Goal: Task Accomplishment & Management: Manage account settings

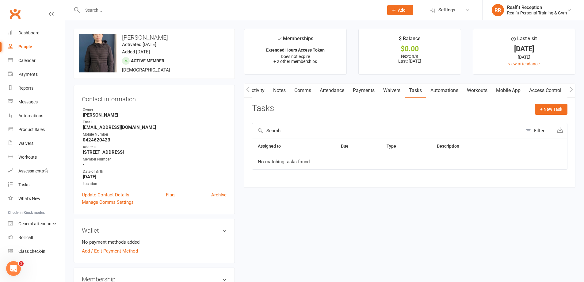
scroll to position [0, 1]
click at [30, 32] on div "Dashboard" at bounding box center [28, 32] width 21 height 5
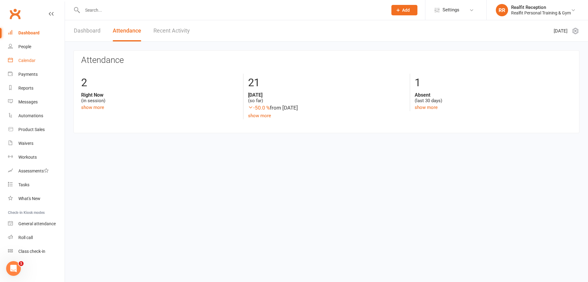
click at [27, 62] on div "Calendar" at bounding box center [26, 60] width 17 height 5
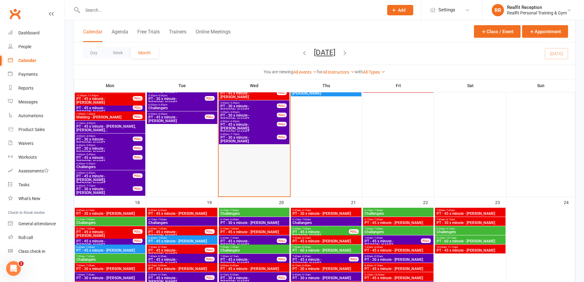
scroll to position [674, 0]
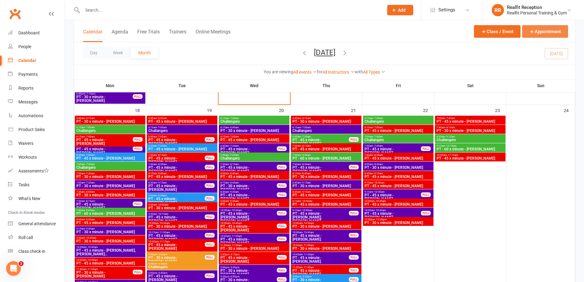
click at [526, 30] on button "Appointment" at bounding box center [545, 31] width 46 height 13
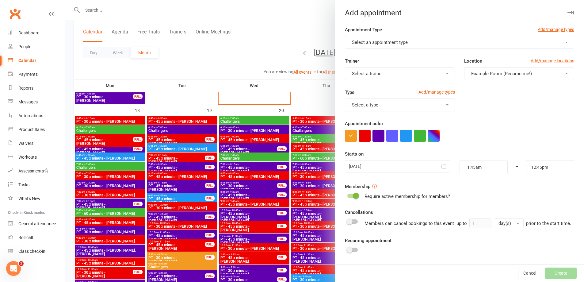
click at [381, 40] on span "Select an appointment type" at bounding box center [380, 43] width 56 height 6
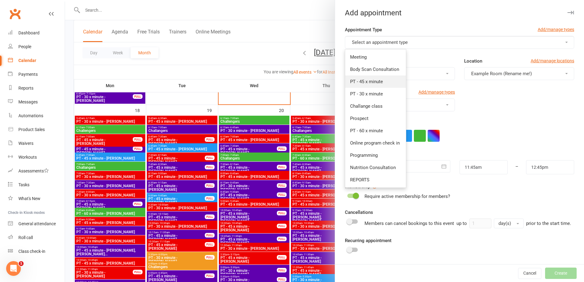
click at [370, 78] on link "PT - 45 x minute" at bounding box center [375, 81] width 61 height 12
type input "12:30pm"
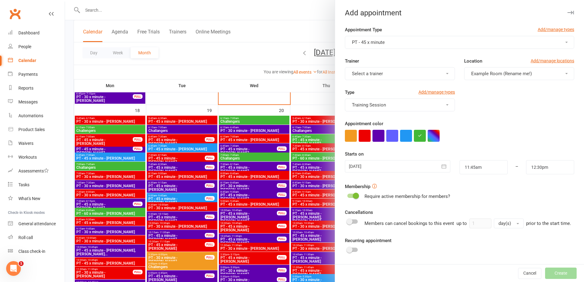
click at [370, 74] on span "Select a trainer" at bounding box center [367, 74] width 31 height 6
click at [373, 140] on link "[PERSON_NAME]" at bounding box center [375, 137] width 61 height 12
click at [365, 138] on button "button" at bounding box center [364, 136] width 12 height 12
click at [441, 168] on icon "button" at bounding box center [444, 166] width 6 height 6
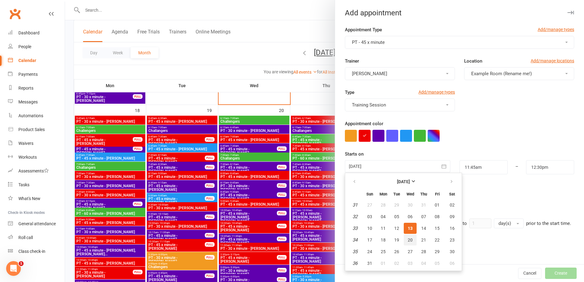
click at [408, 238] on span "20" at bounding box center [409, 239] width 5 height 5
type input "20 Aug 2025"
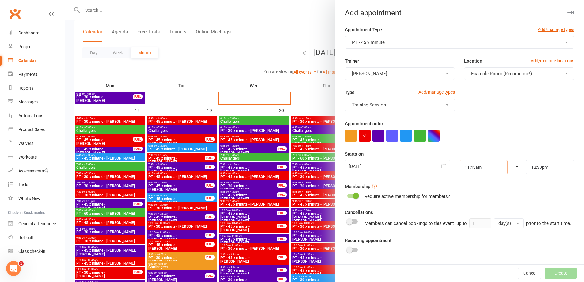
click at [476, 164] on input "11:45am" at bounding box center [483, 167] width 48 height 14
type input "11:30am"
drag, startPoint x: 473, startPoint y: 177, endPoint x: 520, endPoint y: 171, distance: 47.3
click at [479, 177] on div "12:00am 12:15am 12:30am 12:45am 1:00am 1:15am 1:30am 1:45am 2:00am 2:15am 2:30a…" at bounding box center [474, 197] width 30 height 46
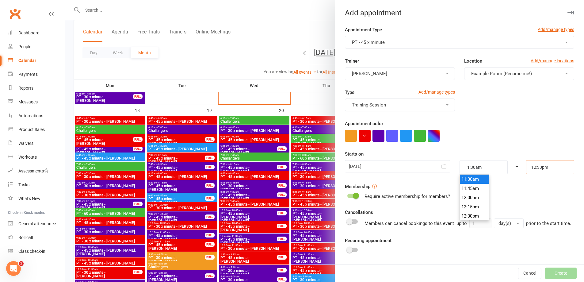
click at [532, 167] on input "12:30pm" at bounding box center [550, 167] width 48 height 14
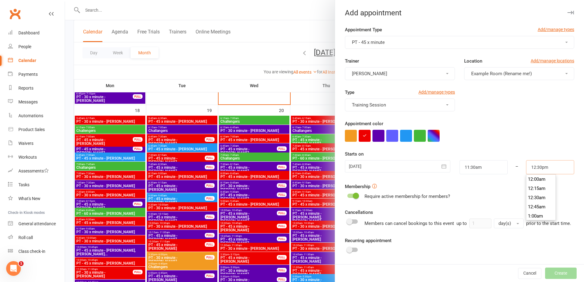
scroll to position [450, 0]
type input "12:15pm"
click at [533, 181] on li "12:15pm" at bounding box center [540, 178] width 29 height 9
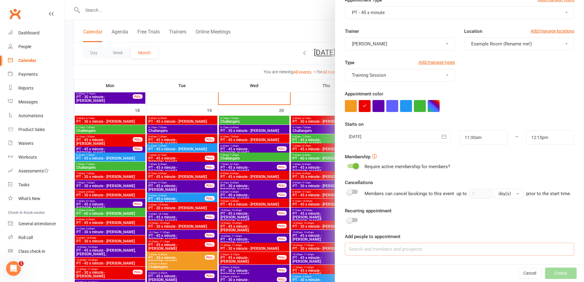
click at [412, 244] on input at bounding box center [459, 248] width 229 height 13
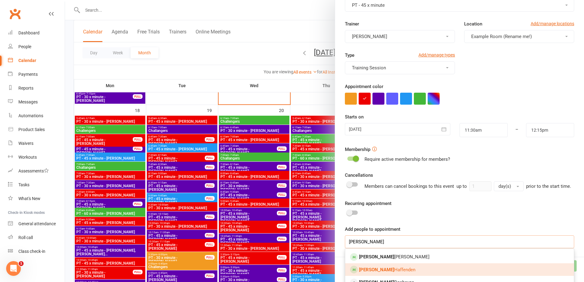
scroll to position [91, 0]
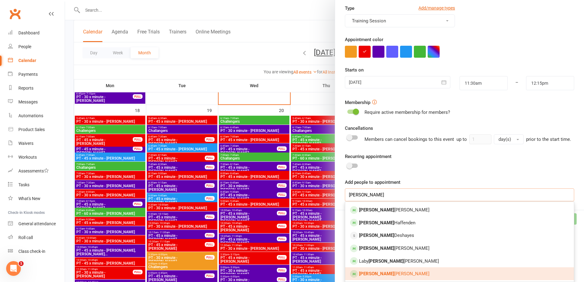
type input "SaM"
click at [400, 270] on link "Sam Fairweather" at bounding box center [459, 273] width 229 height 13
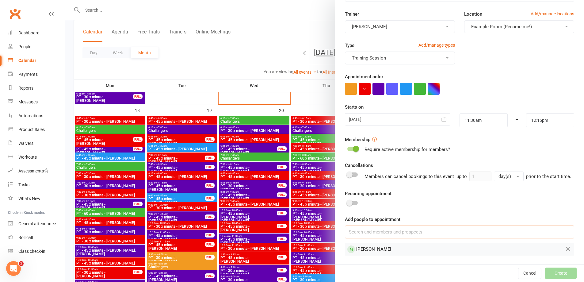
scroll to position [54, 0]
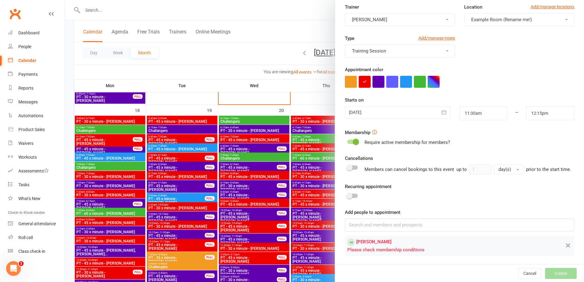
click at [350, 143] on div at bounding box center [352, 141] width 10 height 4
click at [347, 141] on input "checkbox" at bounding box center [347, 141] width 0 height 0
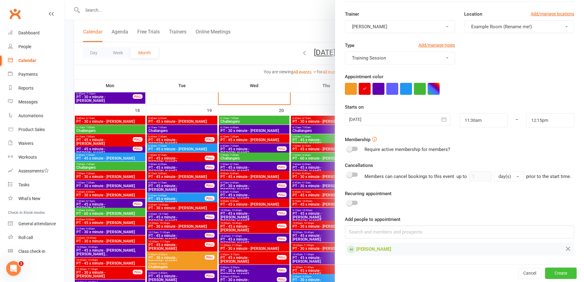
click at [555, 274] on button "Create" at bounding box center [561, 272] width 32 height 11
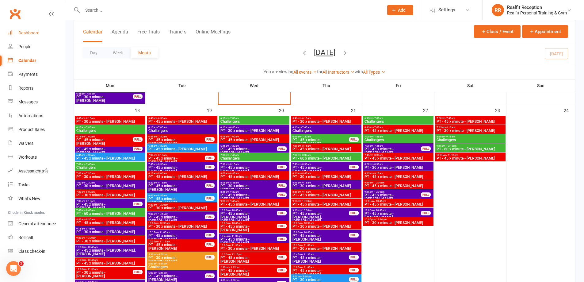
click at [28, 34] on div "Dashboard" at bounding box center [28, 32] width 21 height 5
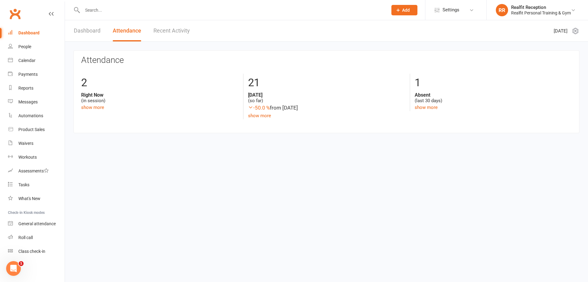
click at [164, 28] on link "Recent Activity" at bounding box center [171, 30] width 36 height 21
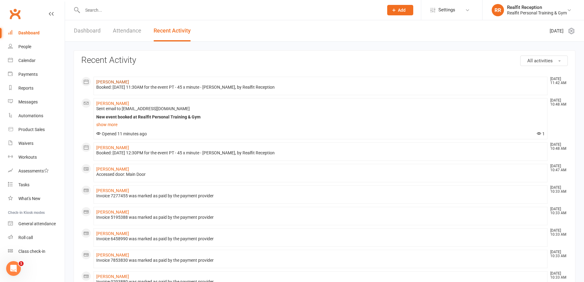
click at [118, 82] on link "Sam Fairweather" at bounding box center [112, 81] width 33 height 5
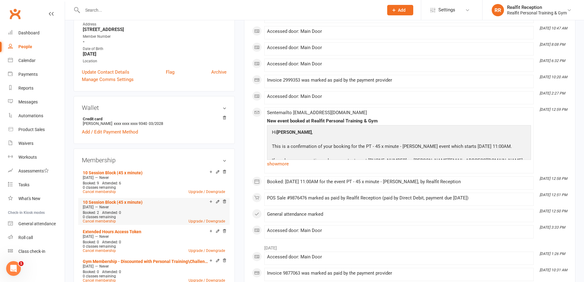
scroll to position [153, 0]
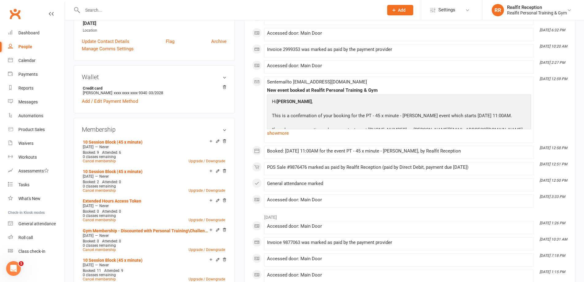
drag, startPoint x: 223, startPoint y: 139, endPoint x: 326, endPoint y: 23, distance: 155.2
click at [223, 140] on icon at bounding box center [224, 141] width 4 height 4
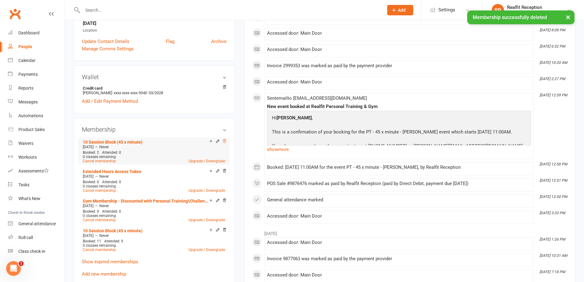
click at [224, 141] on icon at bounding box center [224, 141] width 4 height 4
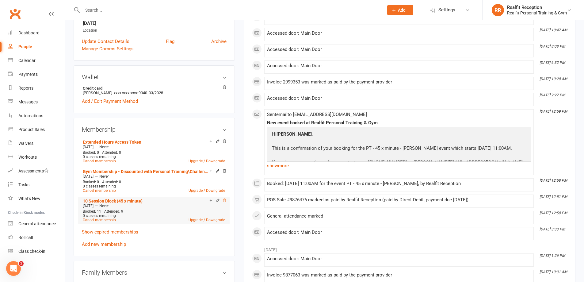
click at [225, 199] on icon at bounding box center [224, 200] width 4 height 4
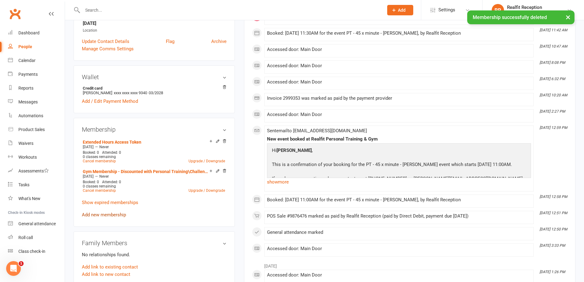
click at [121, 212] on link "Add new membership" at bounding box center [104, 215] width 44 height 6
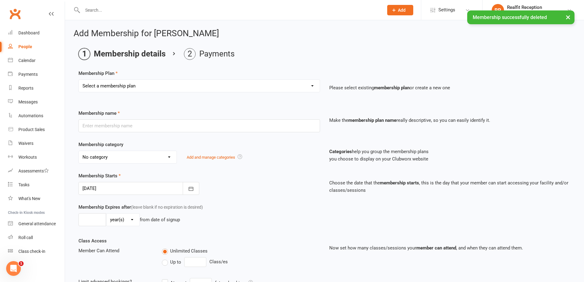
click at [202, 86] on select "Select a membership plan Create new Membership Plan Semi Private - 3 x Sessions…" at bounding box center [199, 86] width 241 height 12
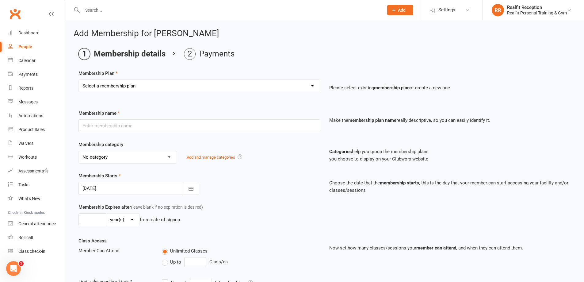
select select "16"
click at [79, 80] on select "Select a membership plan Create new Membership Plan Semi Private - 3 x Sessions…" at bounding box center [199, 86] width 241 height 12
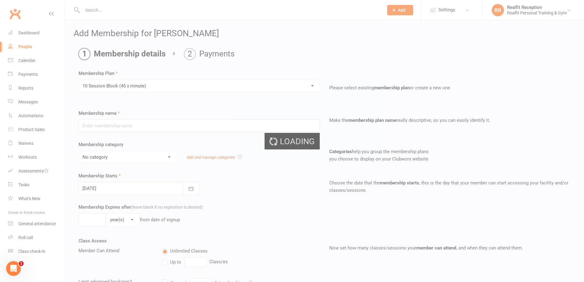
type input "10 Session Block (45 x minute)"
select select "4"
select select "1"
type input "10"
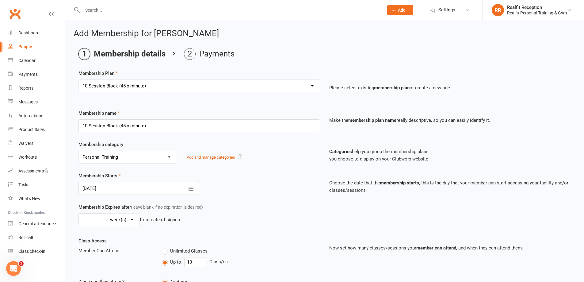
scroll to position [124, 0]
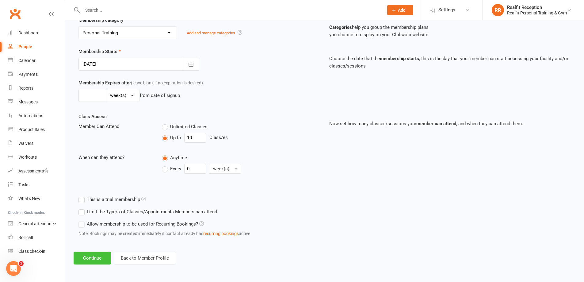
click at [96, 260] on button "Continue" at bounding box center [92, 257] width 37 height 13
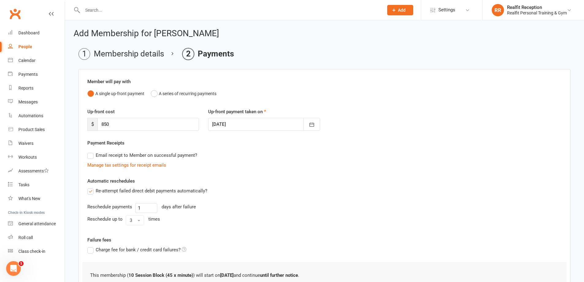
scroll to position [77, 0]
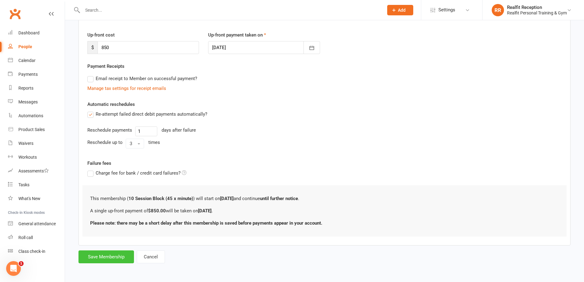
click at [110, 259] on button "Save Membership" at bounding box center [105, 256] width 55 height 13
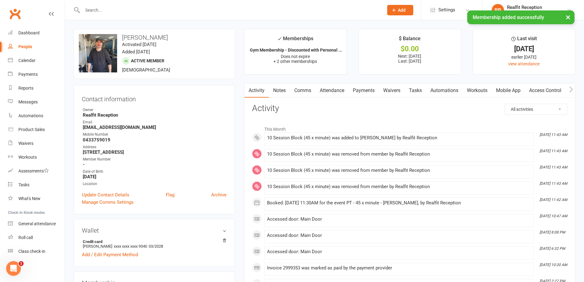
click at [370, 91] on link "Payments" at bounding box center [363, 90] width 30 height 14
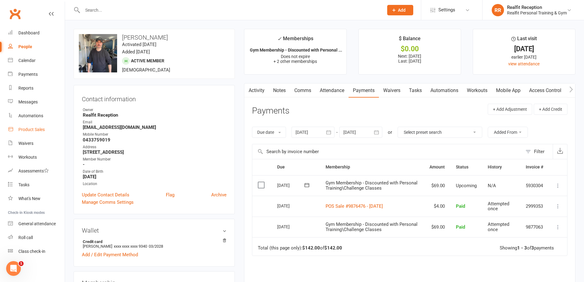
click at [28, 129] on div "Product Sales" at bounding box center [31, 129] width 26 height 5
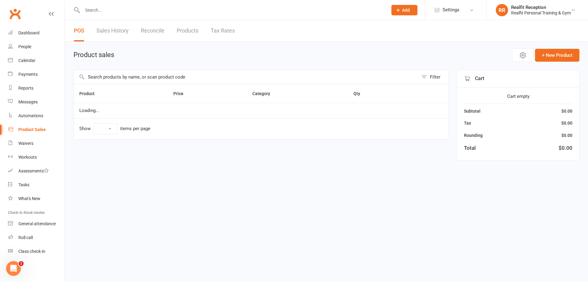
select select "100"
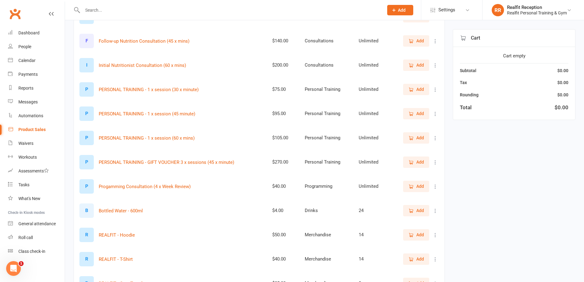
scroll to position [184, 0]
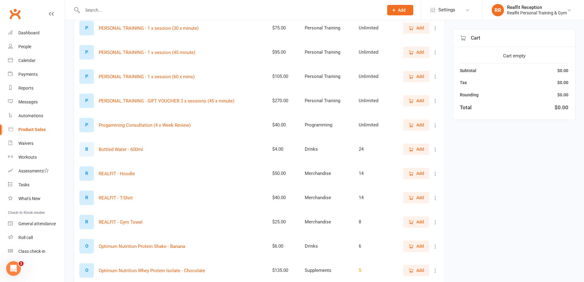
click at [417, 146] on span "Add" at bounding box center [420, 149] width 8 height 7
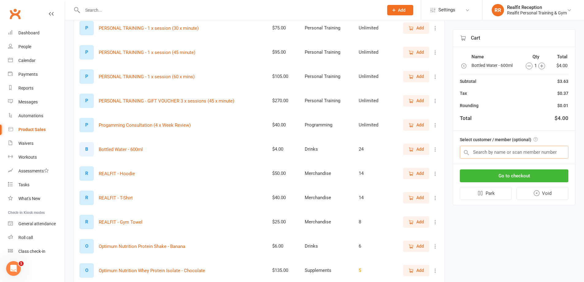
click at [479, 156] on input "text" at bounding box center [514, 152] width 108 height 13
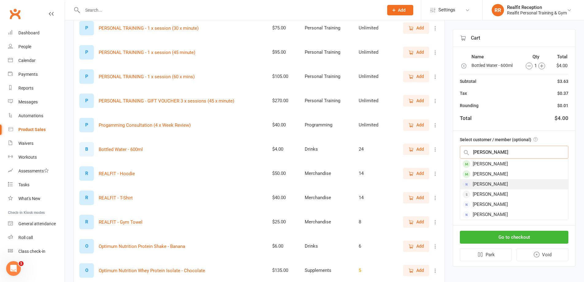
type input "SAM"
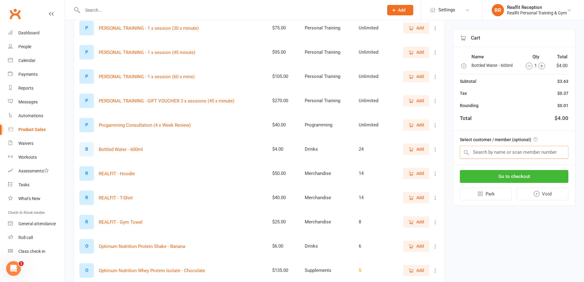
click at [494, 153] on input "text" at bounding box center [514, 152] width 108 height 13
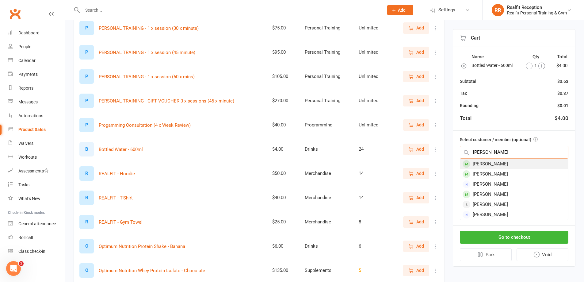
type input "SAM FE"
click at [503, 164] on div "Sam Fairweather" at bounding box center [514, 164] width 108 height 10
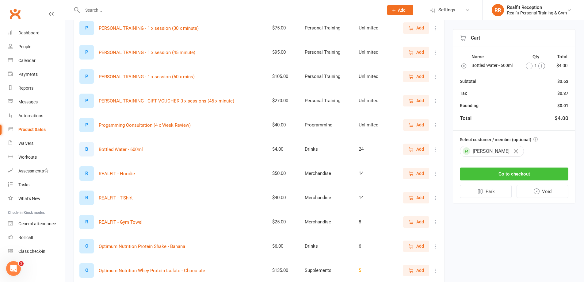
click at [522, 174] on button "Go to checkout" at bounding box center [514, 173] width 108 height 13
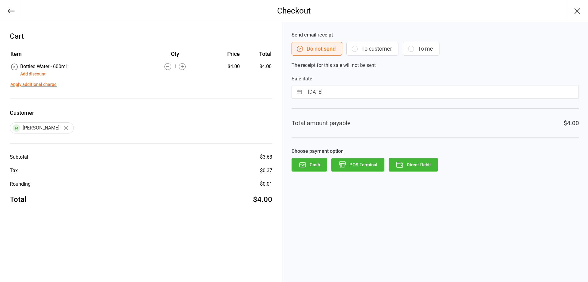
click at [414, 166] on button "Direct Debit" at bounding box center [413, 164] width 49 height 13
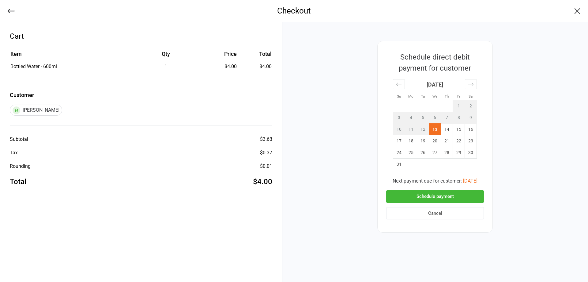
click at [439, 194] on button "Schedule payment" at bounding box center [435, 196] width 98 height 13
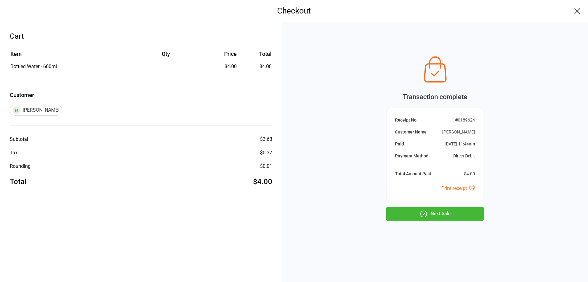
click at [430, 211] on button "Next Sale" at bounding box center [435, 213] width 98 height 13
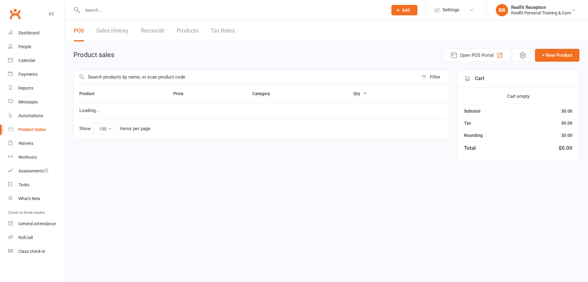
select select "100"
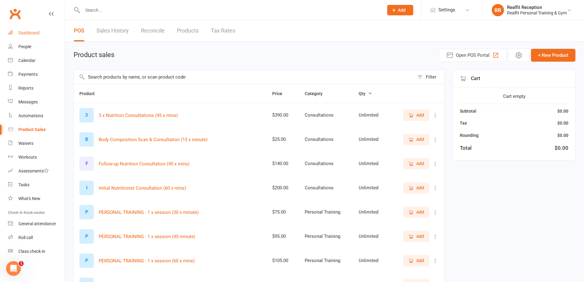
drag, startPoint x: 25, startPoint y: 32, endPoint x: 31, endPoint y: 33, distance: 5.9
click at [26, 32] on div "Dashboard" at bounding box center [28, 32] width 21 height 5
click at [31, 33] on div "Dashboard" at bounding box center [28, 32] width 21 height 5
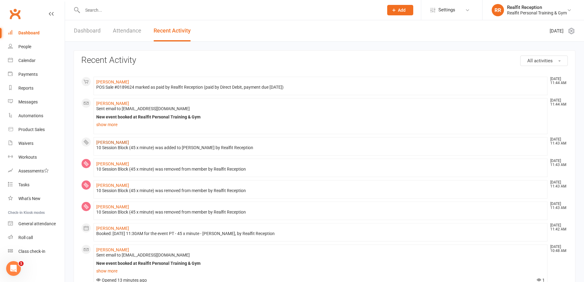
click at [123, 142] on link "[PERSON_NAME]" at bounding box center [112, 142] width 33 height 5
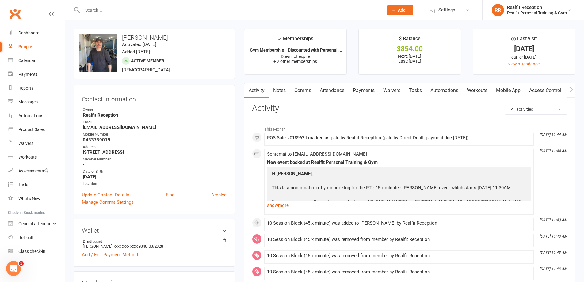
click at [366, 89] on link "Payments" at bounding box center [363, 90] width 30 height 14
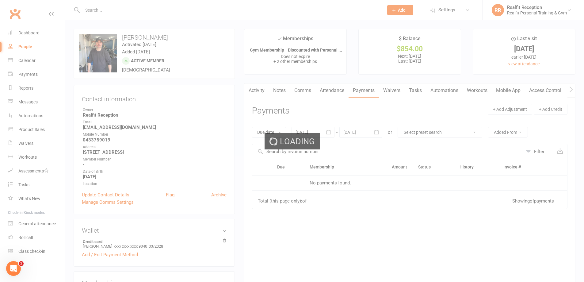
click at [369, 92] on link "Payments" at bounding box center [363, 90] width 30 height 14
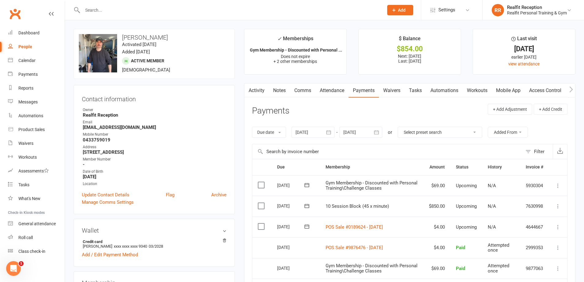
click at [557, 207] on icon at bounding box center [558, 206] width 6 height 6
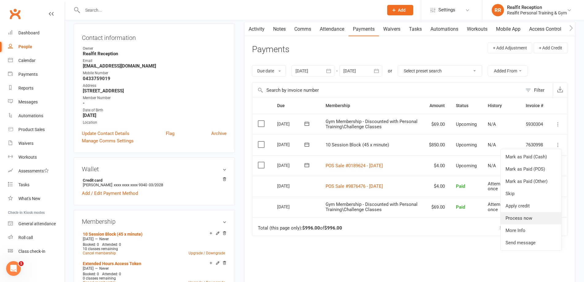
click at [528, 221] on link "Process now" at bounding box center [530, 218] width 61 height 12
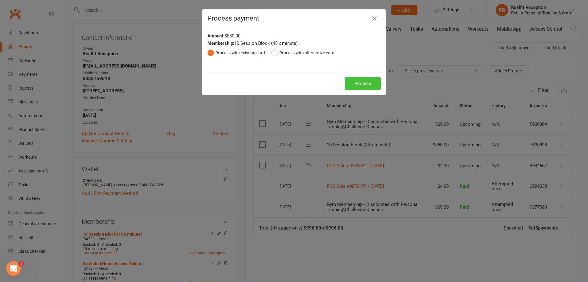
click at [369, 85] on button "Process" at bounding box center [363, 83] width 36 height 13
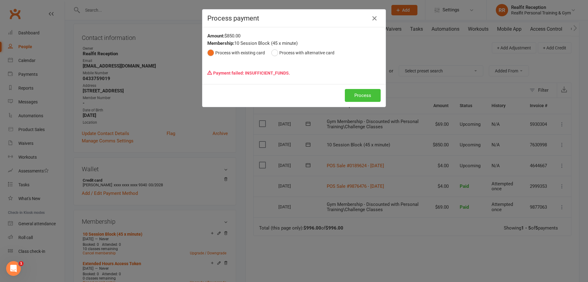
click at [368, 93] on button "Process" at bounding box center [363, 95] width 36 height 13
click at [372, 21] on icon "button" at bounding box center [374, 18] width 7 height 7
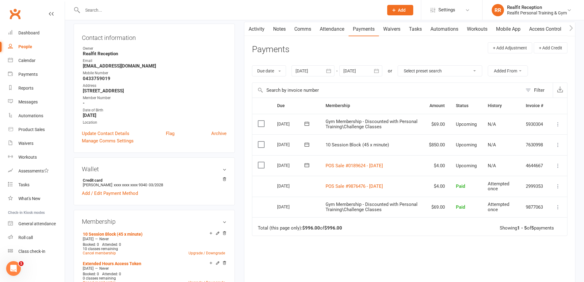
click at [557, 145] on icon at bounding box center [558, 145] width 6 height 6
click at [532, 218] on link "Process now" at bounding box center [530, 218] width 61 height 12
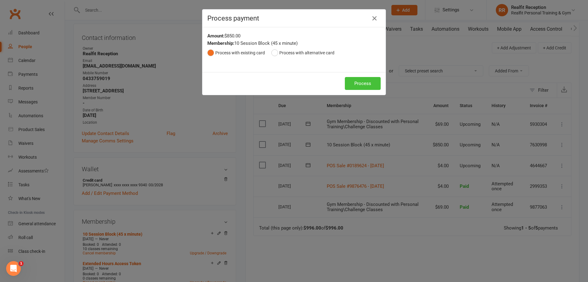
click at [372, 87] on button "Process" at bounding box center [363, 83] width 36 height 13
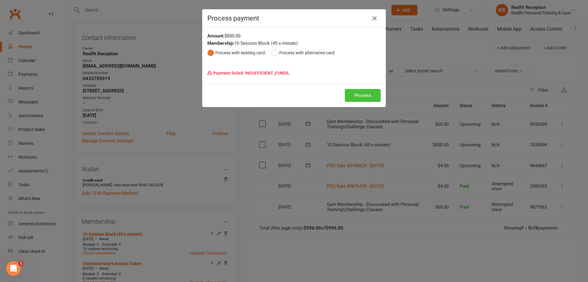
click at [356, 95] on button "Process" at bounding box center [363, 95] width 36 height 13
click at [360, 96] on button "Process" at bounding box center [363, 95] width 36 height 13
click at [372, 19] on icon "button" at bounding box center [374, 18] width 7 height 7
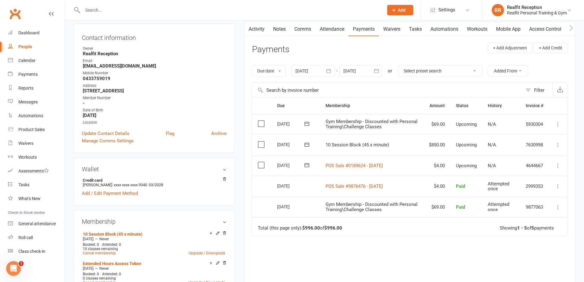
click at [558, 145] on icon at bounding box center [558, 145] width 6 height 6
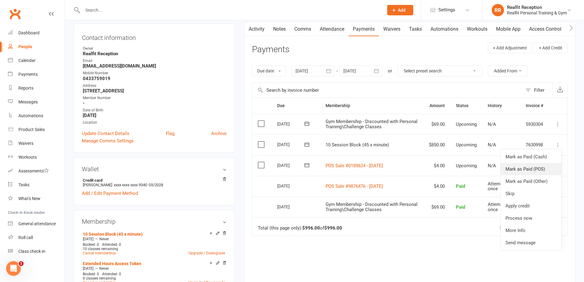
click at [539, 167] on link "Mark as Paid (POS)" at bounding box center [530, 169] width 61 height 12
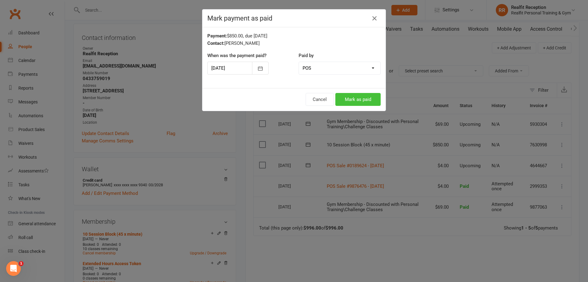
click at [354, 99] on button "Mark as paid" at bounding box center [357, 99] width 45 height 13
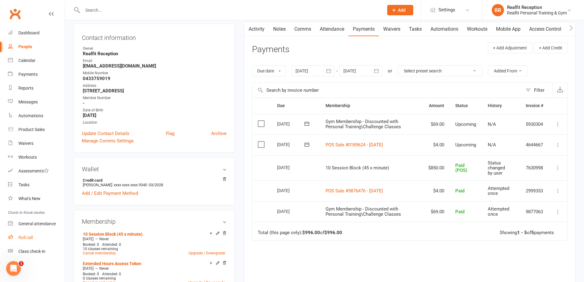
click at [24, 241] on link "Roll call" at bounding box center [36, 237] width 57 height 14
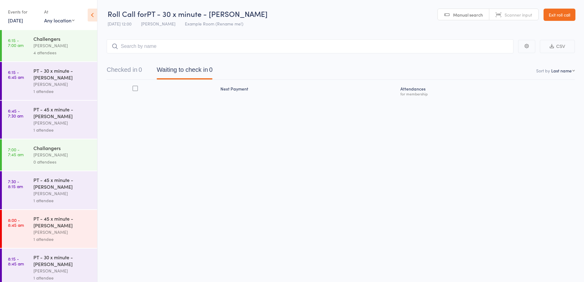
click at [173, 46] on input "search" at bounding box center [310, 46] width 407 height 14
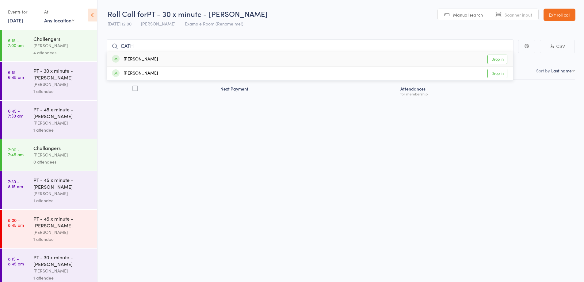
type input "CATH"
click at [175, 56] on div "Catherine Mayer Drop in" at bounding box center [310, 59] width 406 height 14
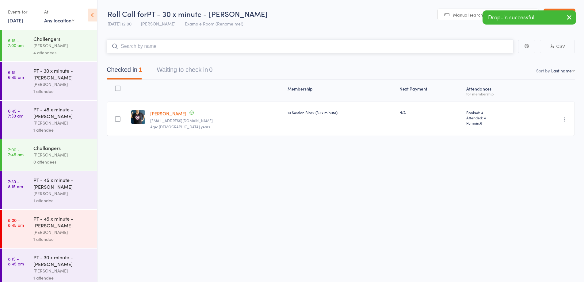
scroll to position [214, 0]
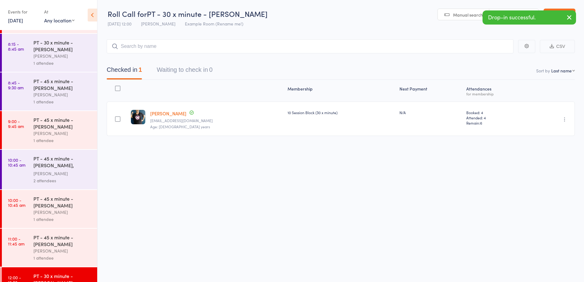
click at [76, 211] on div "David Smethurst" at bounding box center [62, 211] width 59 height 7
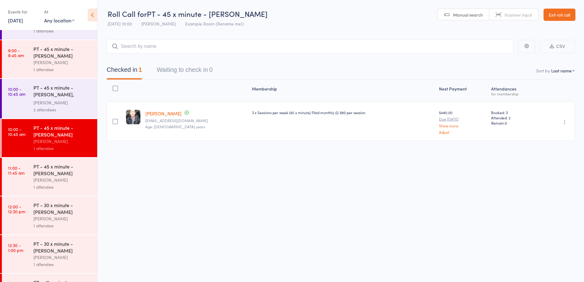
scroll to position [284, 0]
click at [81, 191] on div "PT - 45 x minute - Sam Fairweather David Smethurst 1 attendee" at bounding box center [65, 177] width 64 height 38
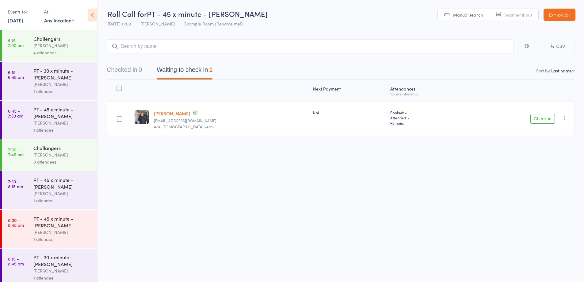
click at [536, 120] on button "Check in" at bounding box center [542, 119] width 25 height 10
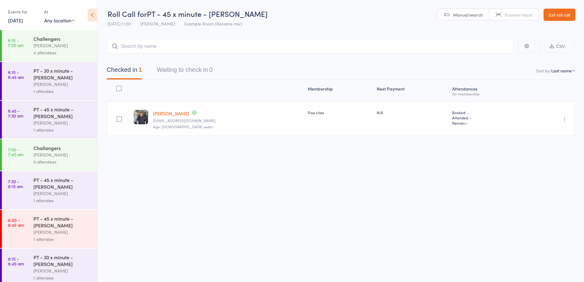
click at [550, 15] on link "Exit roll call" at bounding box center [559, 15] width 32 height 12
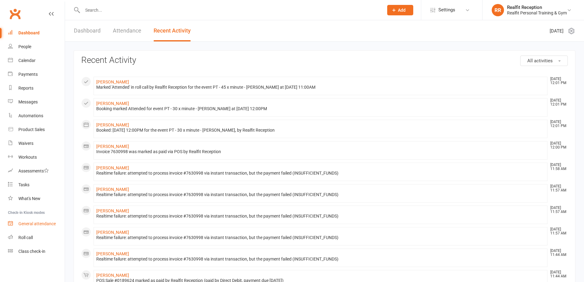
click at [44, 225] on div "General attendance" at bounding box center [36, 223] width 37 height 5
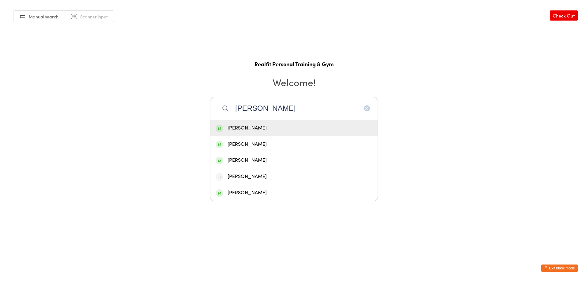
type input "[PERSON_NAME]"
click at [254, 131] on div "[PERSON_NAME]" at bounding box center [294, 128] width 157 height 8
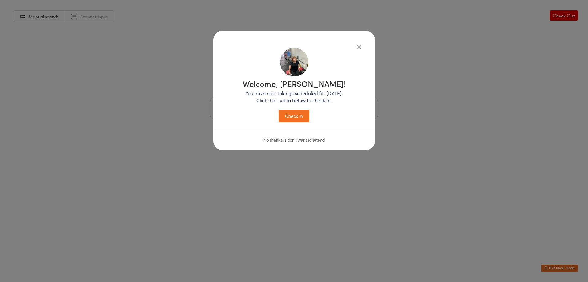
click at [289, 112] on button "Check in" at bounding box center [294, 116] width 31 height 13
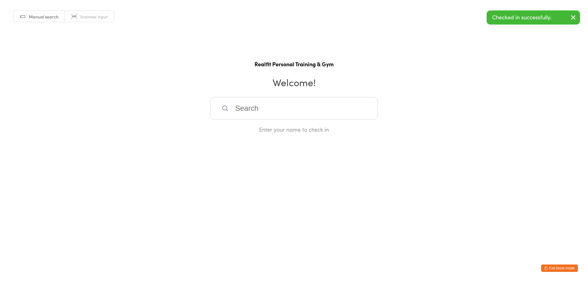
click at [289, 109] on input "search" at bounding box center [294, 108] width 168 height 23
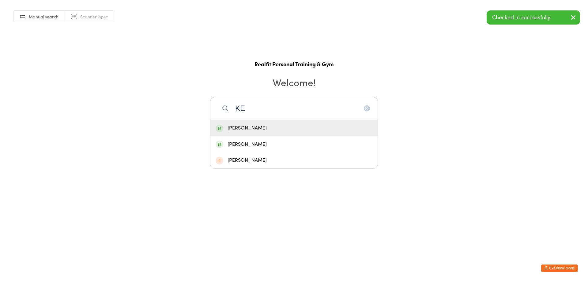
type input "KE"
click at [282, 122] on div "[PERSON_NAME]" at bounding box center [293, 128] width 167 height 16
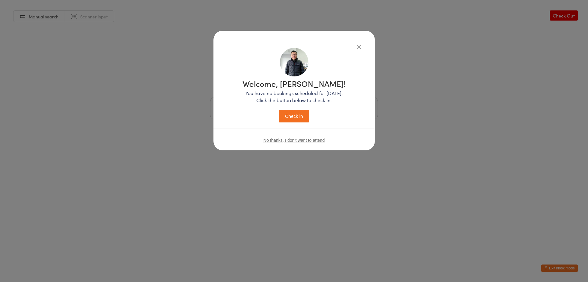
click at [286, 116] on button "Check in" at bounding box center [294, 116] width 31 height 13
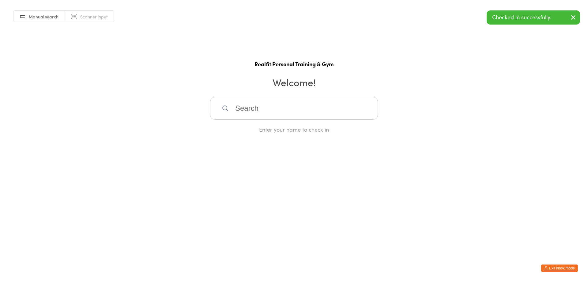
click at [555, 264] on button "Exit kiosk mode" at bounding box center [559, 267] width 37 height 7
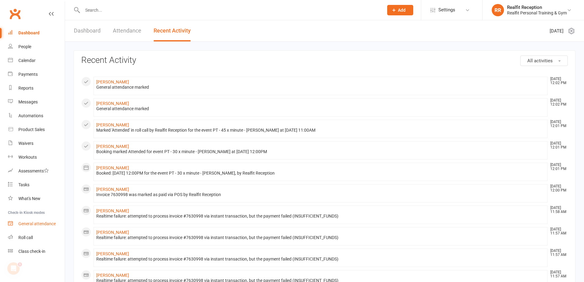
click at [43, 224] on div "General attendance" at bounding box center [36, 223] width 37 height 5
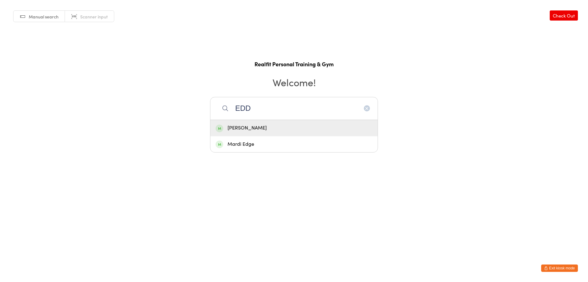
type input "EDD"
click at [251, 124] on div "[PERSON_NAME]" at bounding box center [294, 128] width 157 height 8
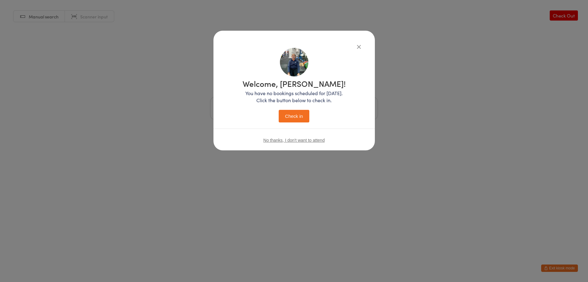
click at [296, 116] on button "Check in" at bounding box center [294, 116] width 31 height 13
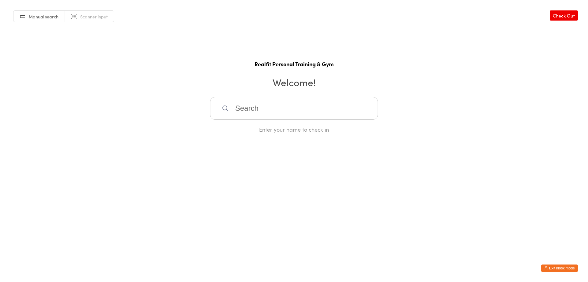
click at [554, 269] on button "Exit kiosk mode" at bounding box center [559, 267] width 37 height 7
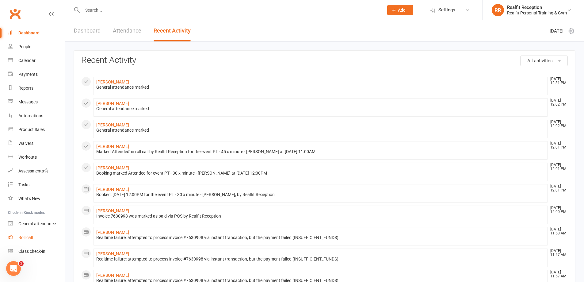
click at [32, 238] on div "Roll call" at bounding box center [25, 237] width 14 height 5
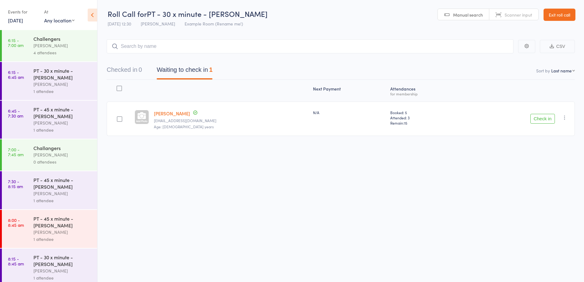
click at [548, 121] on button "Check in" at bounding box center [542, 119] width 25 height 10
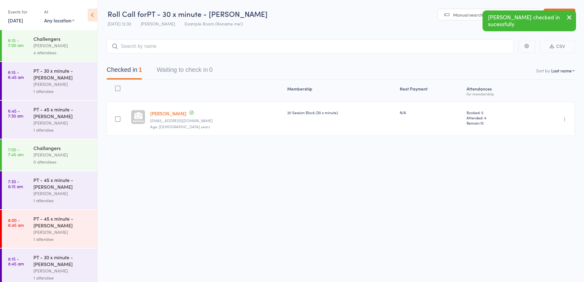
click at [569, 17] on icon "button" at bounding box center [568, 17] width 7 height 8
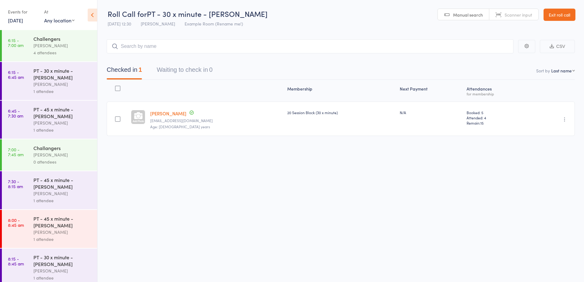
click at [568, 16] on link "Exit roll call" at bounding box center [559, 15] width 32 height 12
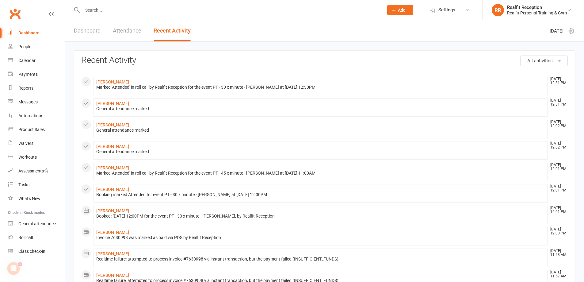
click at [28, 33] on div "Dashboard" at bounding box center [28, 32] width 21 height 5
click at [23, 61] on div "Calendar" at bounding box center [26, 60] width 17 height 5
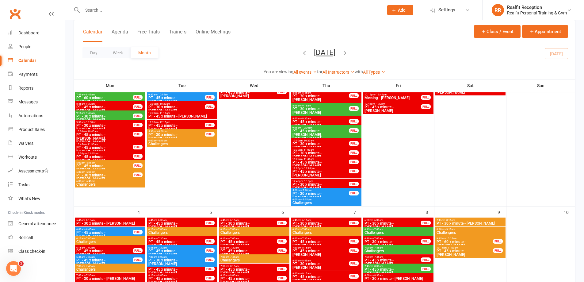
scroll to position [398, 0]
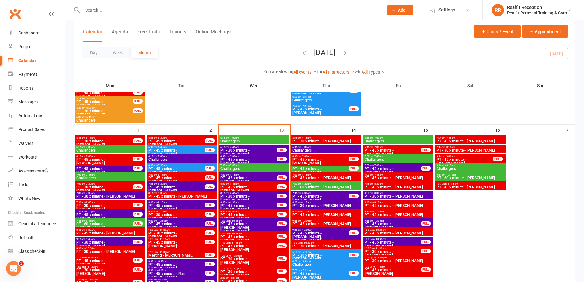
click at [131, 14] on input "text" at bounding box center [230, 10] width 298 height 9
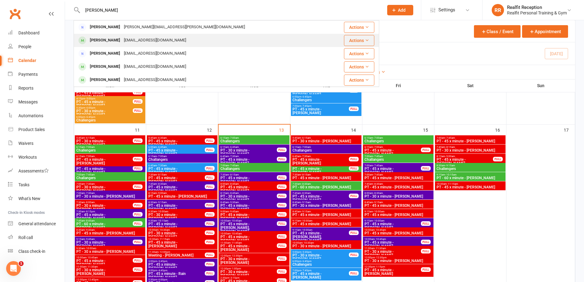
type input "ERIC"
click at [132, 38] on div "yewtatwong@gmail.com" at bounding box center [155, 40] width 66 height 9
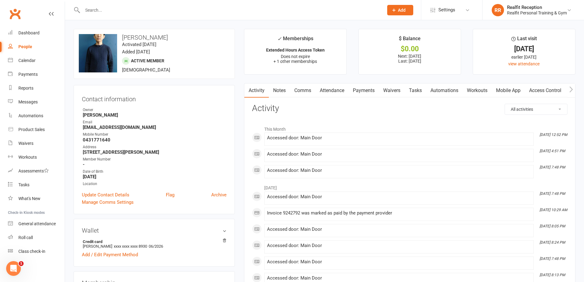
click at [365, 90] on link "Payments" at bounding box center [363, 90] width 30 height 14
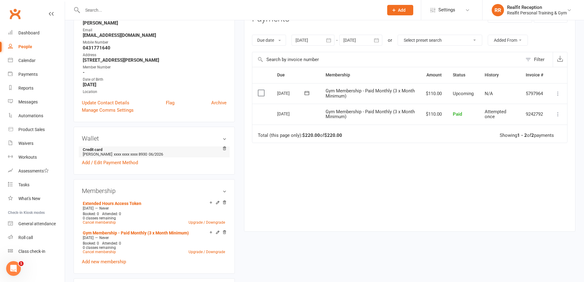
scroll to position [123, 0]
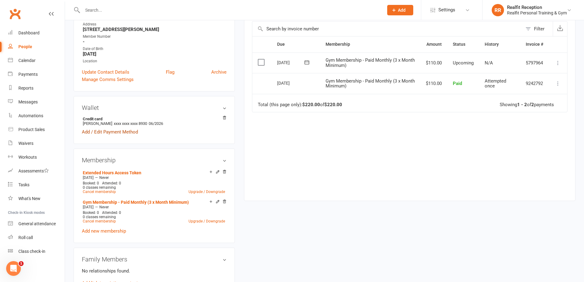
click at [114, 133] on link "Add / Edit Payment Method" at bounding box center [110, 131] width 56 height 7
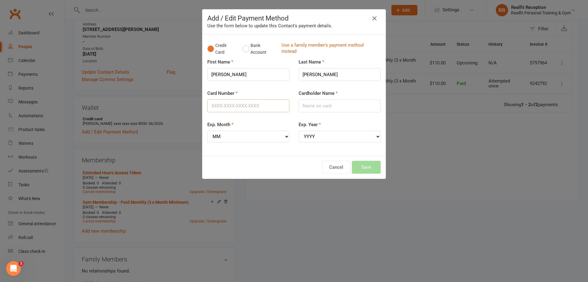
click at [262, 101] on input "Card Number" at bounding box center [248, 105] width 82 height 13
click at [263, 104] on input "Card Number" at bounding box center [248, 105] width 82 height 13
type input "5523508202187752"
click at [262, 139] on select "MM 01 02 03 04 05 06 07 08 09 10 11 12" at bounding box center [248, 137] width 82 height 12
select select "02"
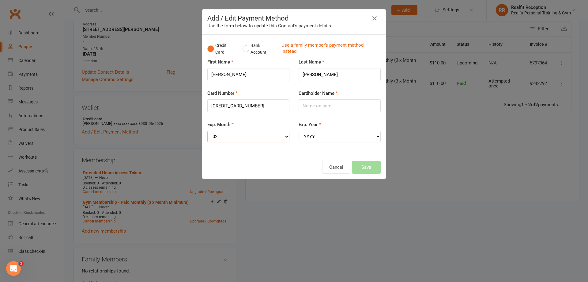
click at [207, 131] on select "MM 01 02 03 04 05 06 07 08 09 10 11 12" at bounding box center [248, 137] width 82 height 12
click at [324, 139] on select "YYYY 2025 2026 2027 2028 2029 2030 2031 2032 2033 2034" at bounding box center [340, 137] width 82 height 12
select select "2029"
click at [299, 131] on select "YYYY 2025 2026 2027 2028 2029 2030 2031 2032 2033 2034" at bounding box center [340, 137] width 82 height 12
click at [325, 105] on input "Cardholder Name" at bounding box center [340, 105] width 82 height 13
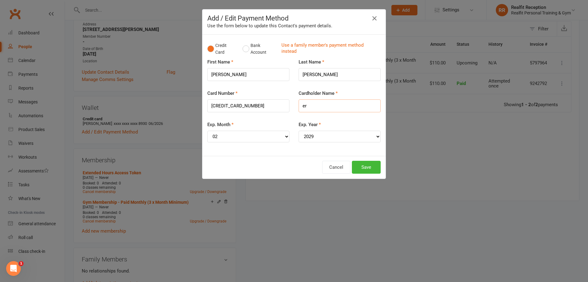
type input "e"
type input "Eric Wong"
click at [363, 166] on button "Save" at bounding box center [366, 167] width 29 height 13
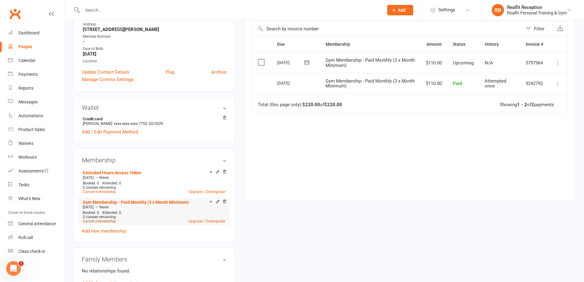
click at [104, 221] on link "Cancel membership" at bounding box center [99, 221] width 33 height 4
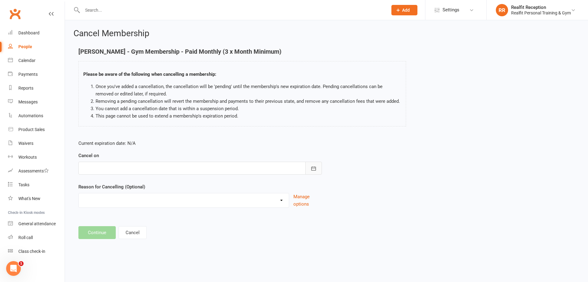
click at [314, 169] on icon "button" at bounding box center [314, 168] width 6 height 6
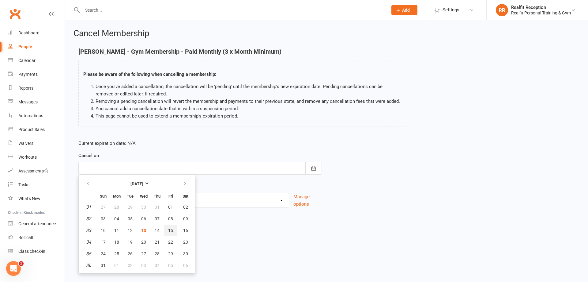
click at [170, 231] on span "15" at bounding box center [170, 230] width 5 height 5
type input "15 Aug 2025"
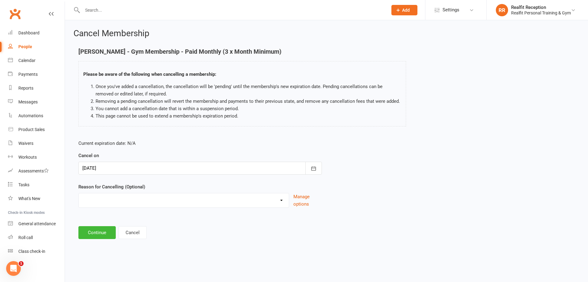
click at [222, 199] on select "Downgrade Holiday Injury Upgrade Other reason" at bounding box center [184, 199] width 210 height 12
select select "4"
click at [79, 200] on select "Downgrade Holiday Injury Upgrade Other reason" at bounding box center [184, 199] width 210 height 12
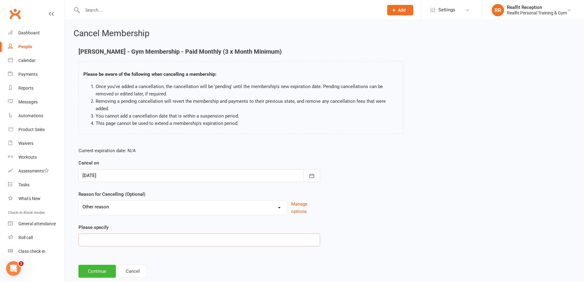
click at [113, 235] on input at bounding box center [198, 239] width 241 height 13
type input "Leaving the area"
click at [158, 177] on div at bounding box center [198, 175] width 241 height 13
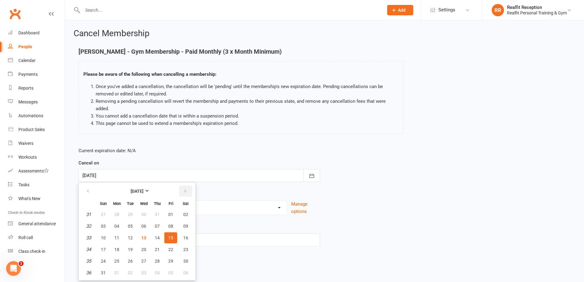
click at [180, 191] on button "button" at bounding box center [185, 190] width 13 height 11
click at [118, 240] on span "15" at bounding box center [116, 237] width 5 height 5
type input "15 Sep 2025"
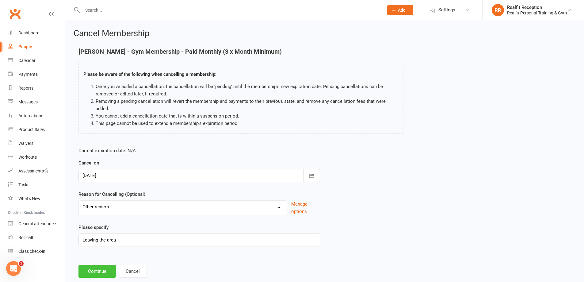
click at [102, 273] on button "Continue" at bounding box center [96, 270] width 37 height 13
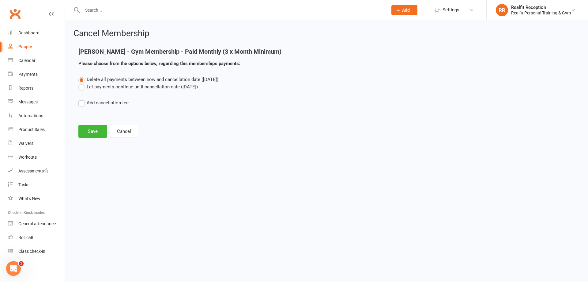
click at [97, 86] on label "Let payments continue until cancellation date (Sep 15, 2025)" at bounding box center [137, 86] width 119 height 7
click at [82, 83] on input "Let payments continue until cancellation date (Sep 15, 2025)" at bounding box center [80, 83] width 4 height 0
click at [93, 135] on button "Save" at bounding box center [92, 131] width 29 height 13
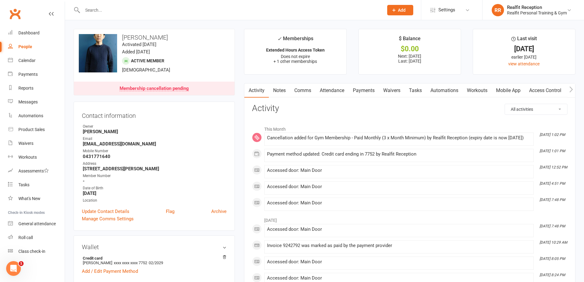
click at [367, 93] on link "Payments" at bounding box center [363, 90] width 30 height 14
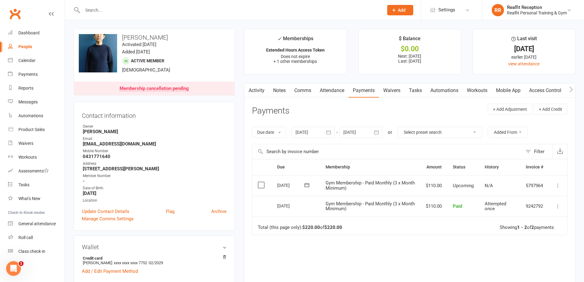
click at [377, 132] on icon "button" at bounding box center [376, 132] width 6 height 6
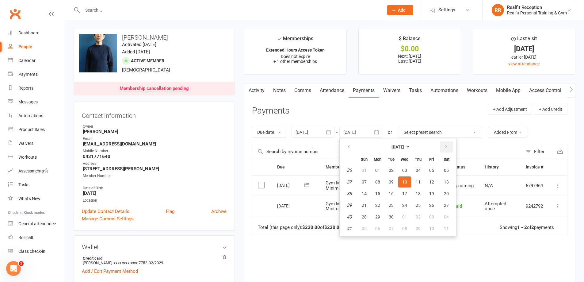
click at [443, 143] on button "button" at bounding box center [446, 146] width 13 height 11
click at [352, 148] on button "button" at bounding box center [349, 146] width 13 height 11
click at [403, 202] on button "24" at bounding box center [404, 204] width 13 height 11
type input "24 Sep 2025"
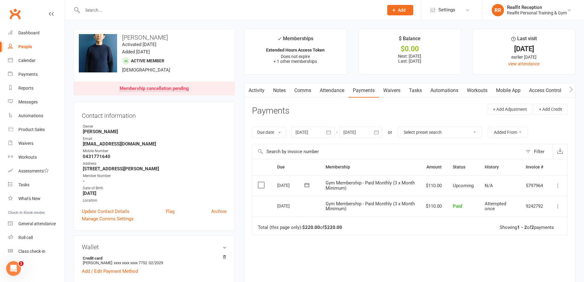
click at [559, 187] on icon at bounding box center [558, 185] width 6 height 6
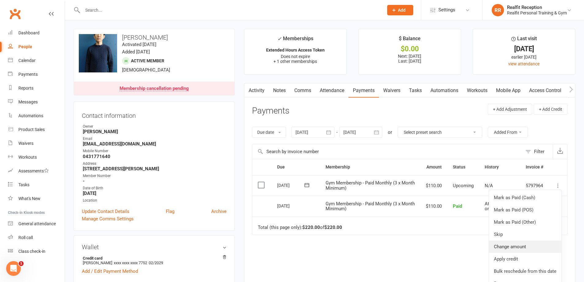
click at [530, 244] on link "Change amount" at bounding box center [525, 246] width 72 height 12
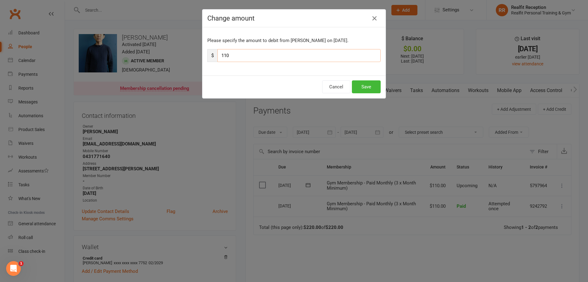
click at [240, 52] on input "110" at bounding box center [299, 55] width 163 height 13
type input "1"
type input "82"
click at [364, 88] on button "Save" at bounding box center [366, 86] width 29 height 13
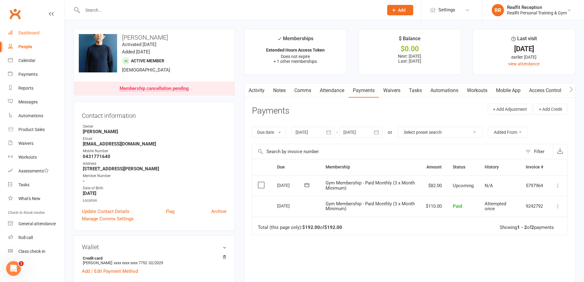
click at [26, 33] on div "Dashboard" at bounding box center [28, 32] width 21 height 5
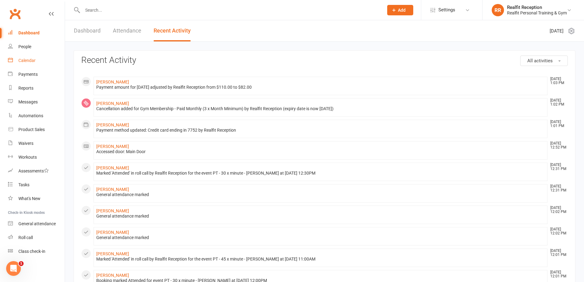
click at [29, 58] on div "Calendar" at bounding box center [26, 60] width 17 height 5
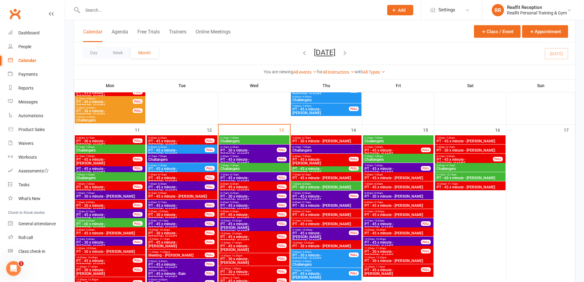
scroll to position [429, 0]
